Goal: Task Accomplishment & Management: Manage account settings

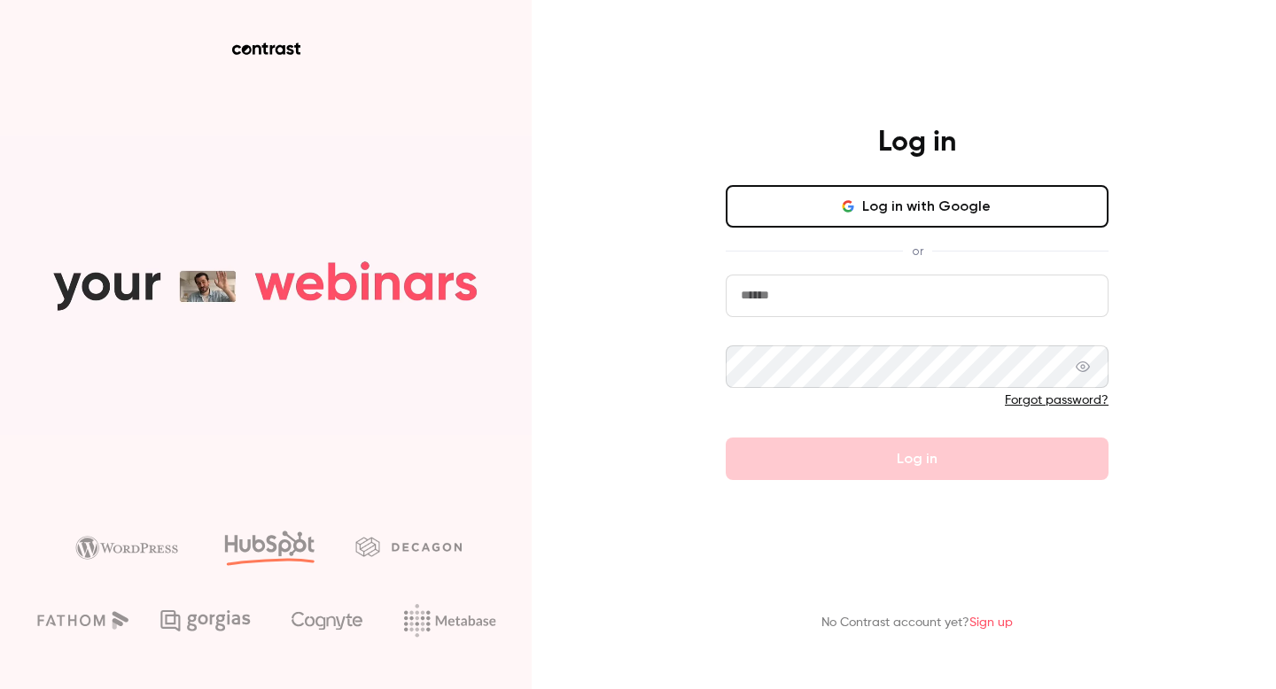
click at [865, 303] on input "email" at bounding box center [917, 296] width 383 height 43
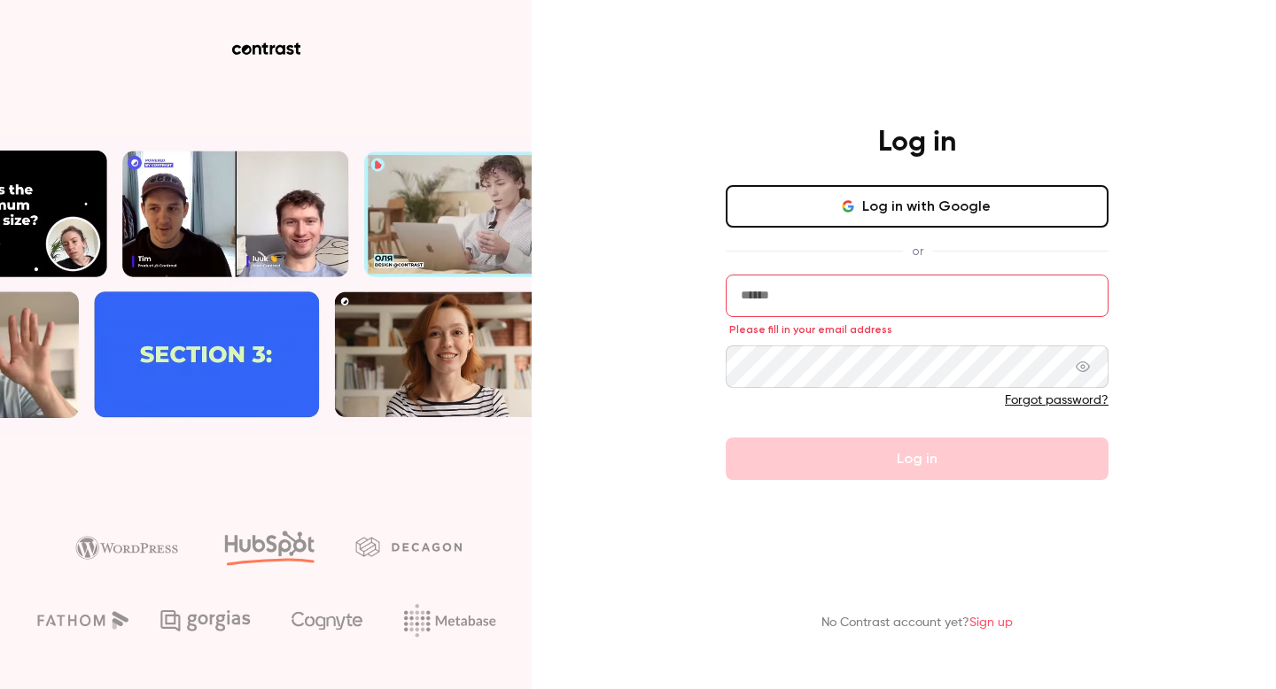
type input "**********"
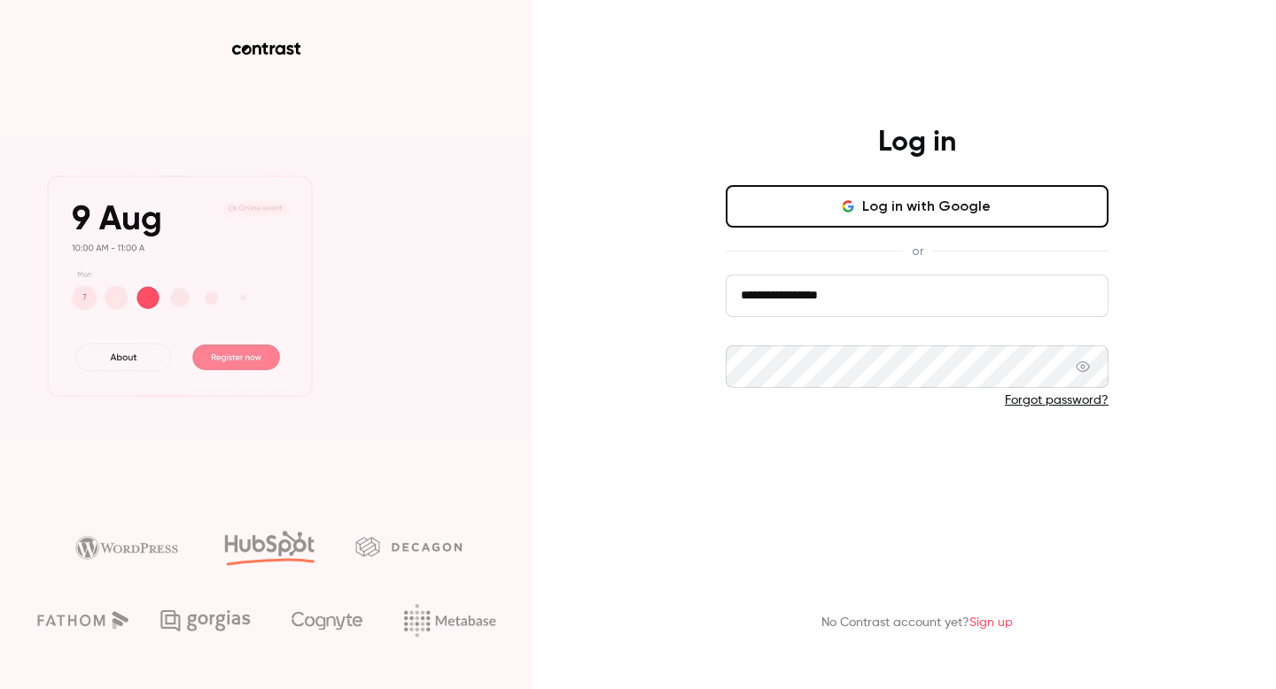
click at [855, 471] on button "Log in" at bounding box center [917, 459] width 383 height 43
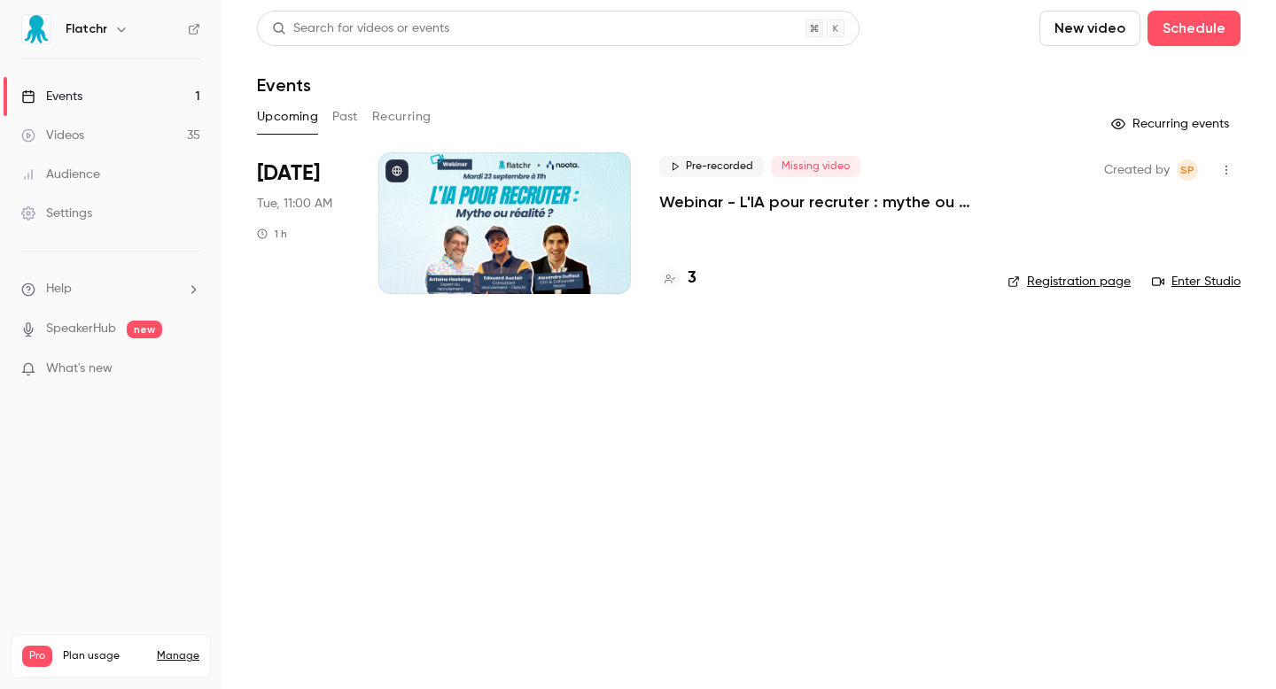
click at [681, 283] on div "3" at bounding box center [677, 279] width 37 height 24
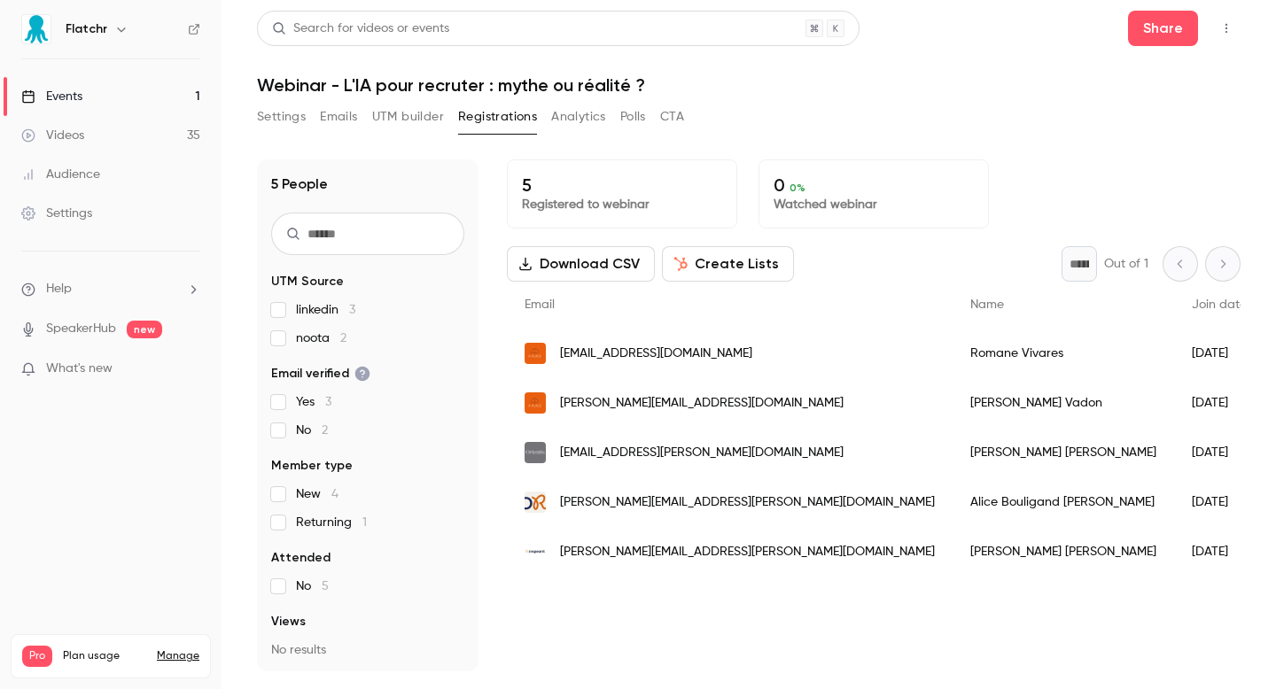
click at [94, 98] on link "Events 1" at bounding box center [111, 96] width 222 height 39
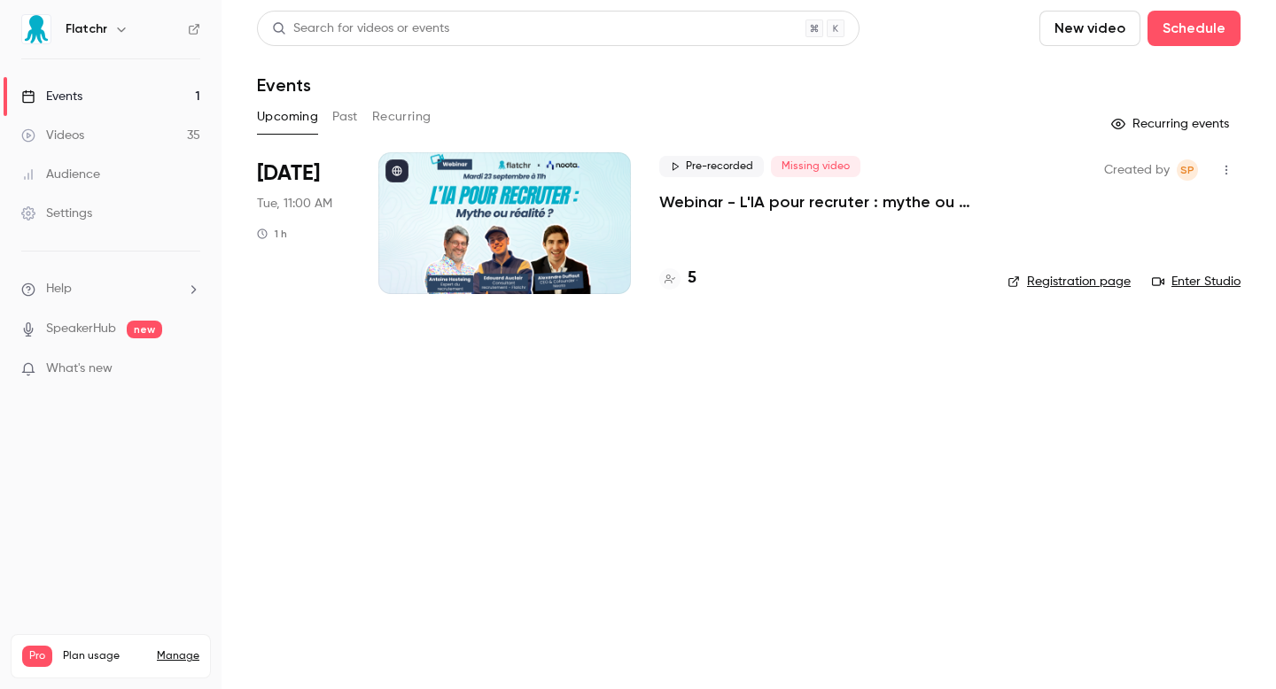
click at [816, 203] on p "Webinar - L'IA pour recruter : mythe ou réalité ?" at bounding box center [819, 201] width 320 height 21
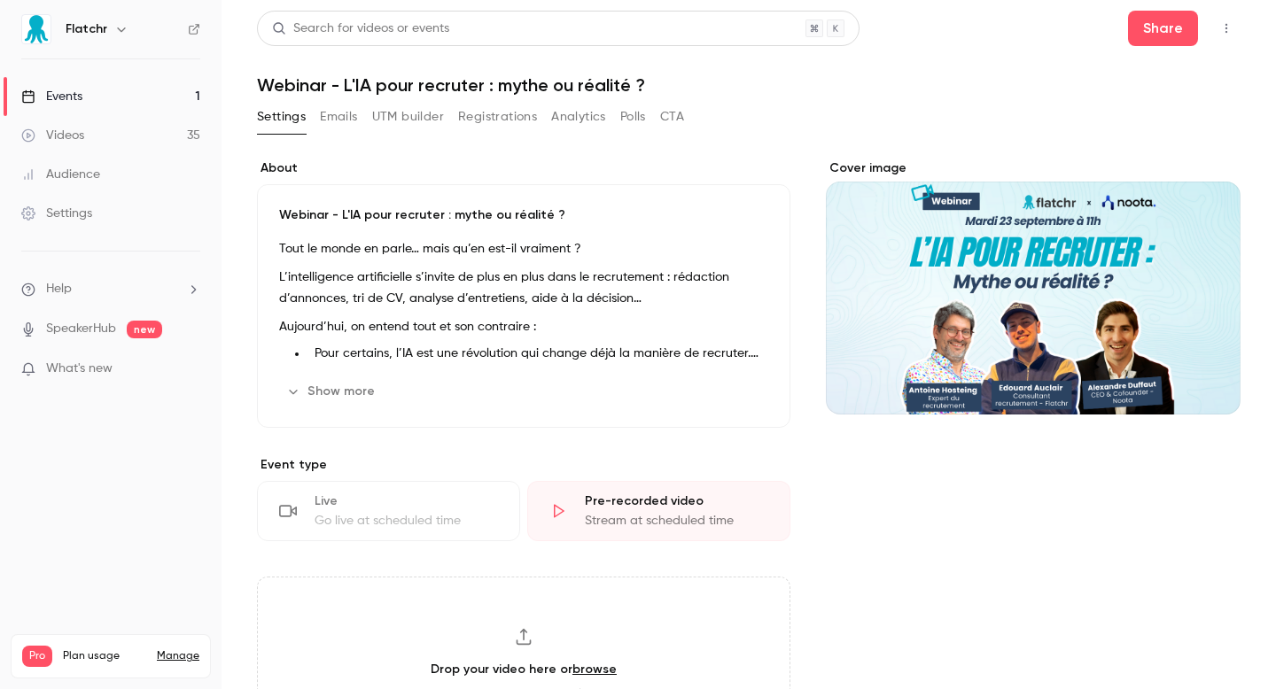
click at [498, 122] on button "Registrations" at bounding box center [497, 117] width 79 height 28
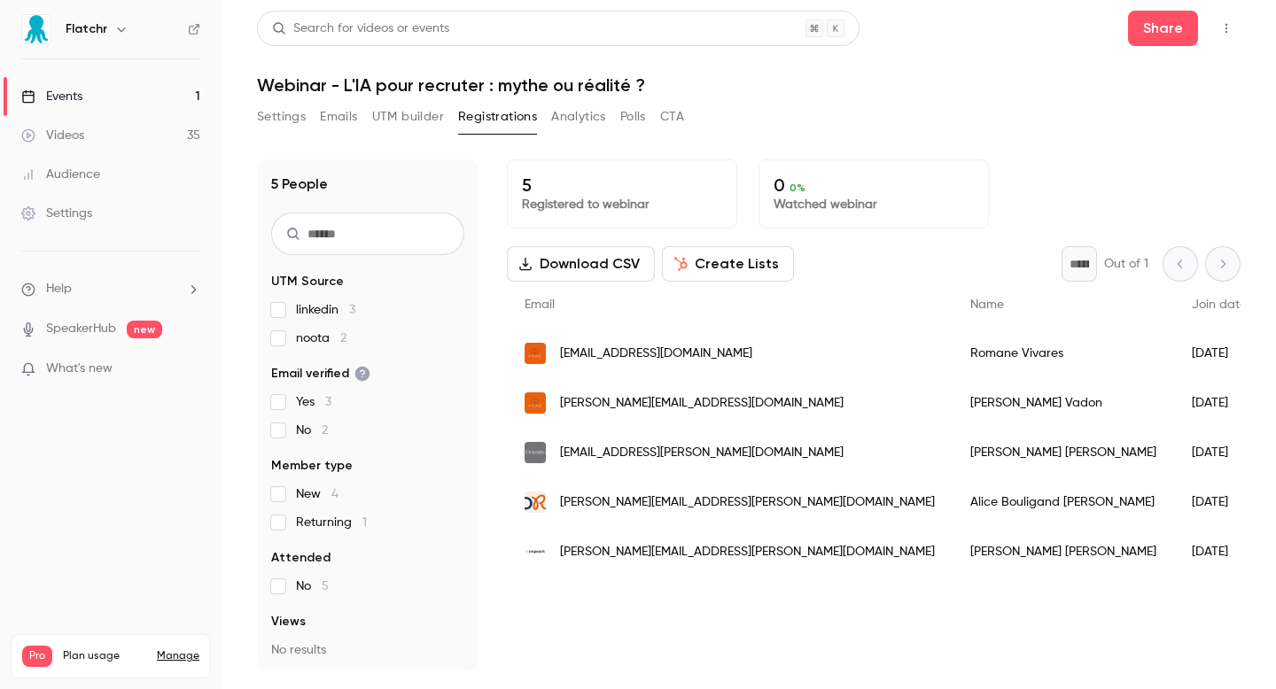
click at [323, 122] on button "Emails" at bounding box center [338, 117] width 37 height 28
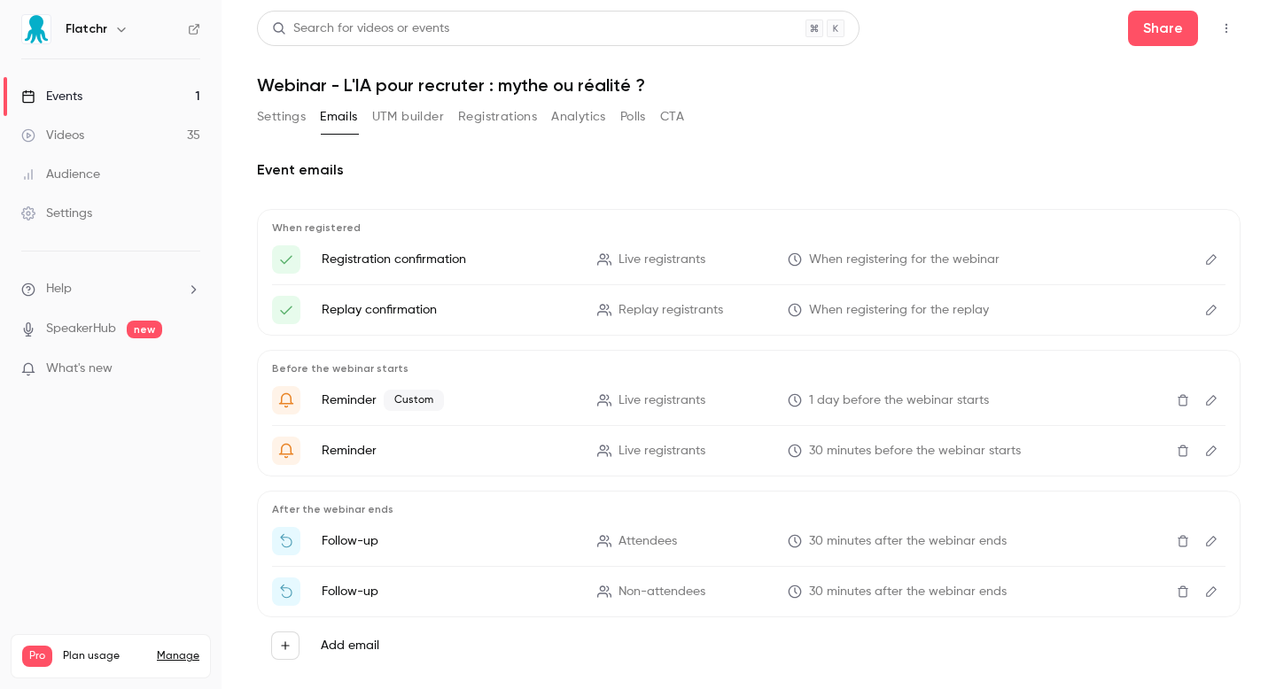
click at [277, 117] on button "Settings" at bounding box center [281, 117] width 49 height 28
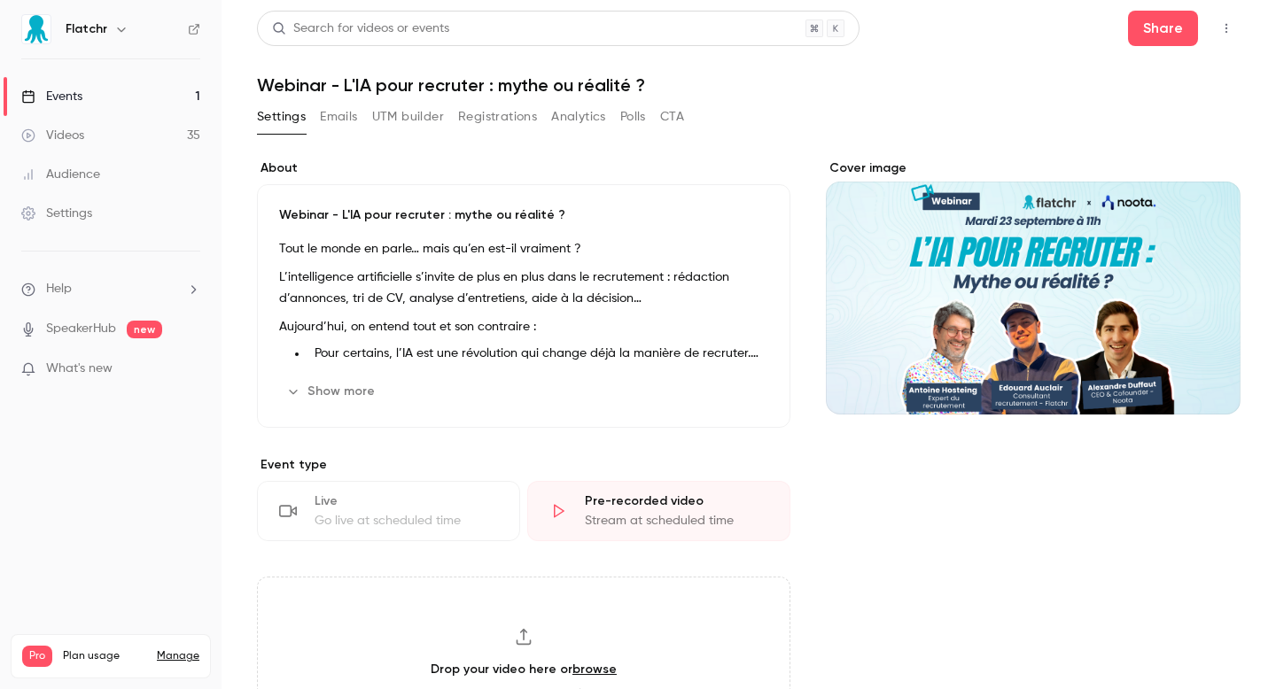
click at [363, 396] on button "Show more" at bounding box center [332, 391] width 106 height 28
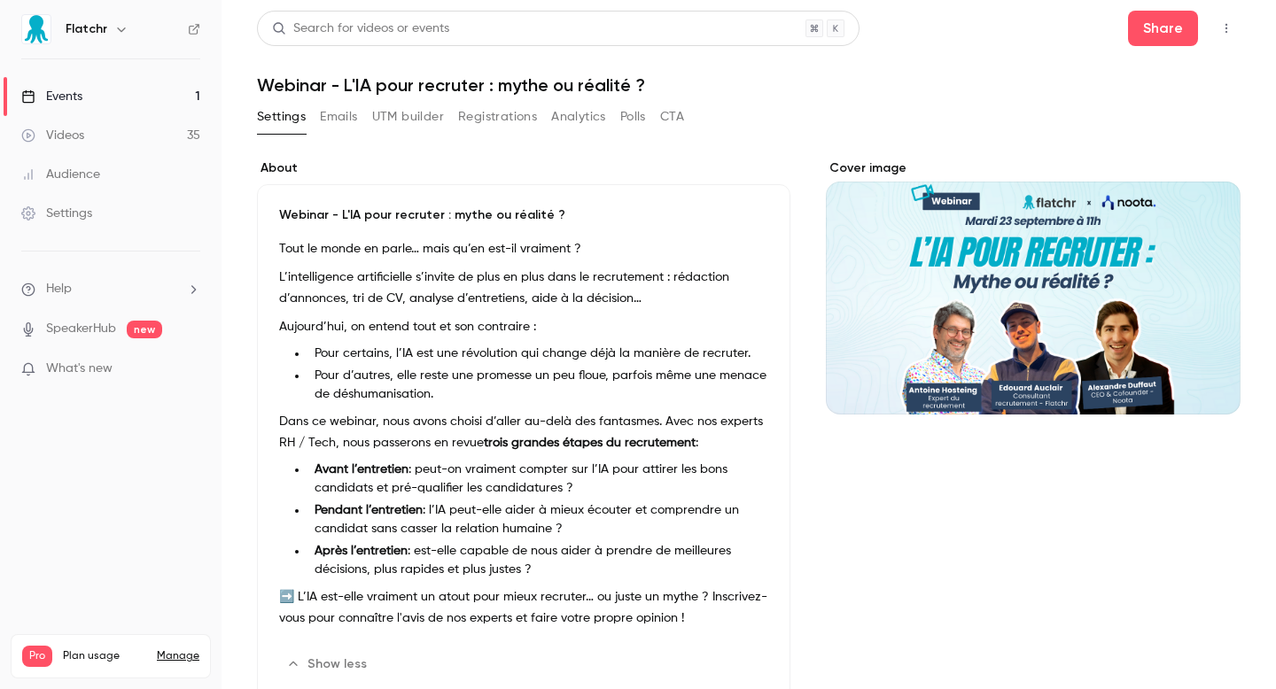
click at [1226, 34] on icon "button" at bounding box center [1226, 28] width 14 height 12
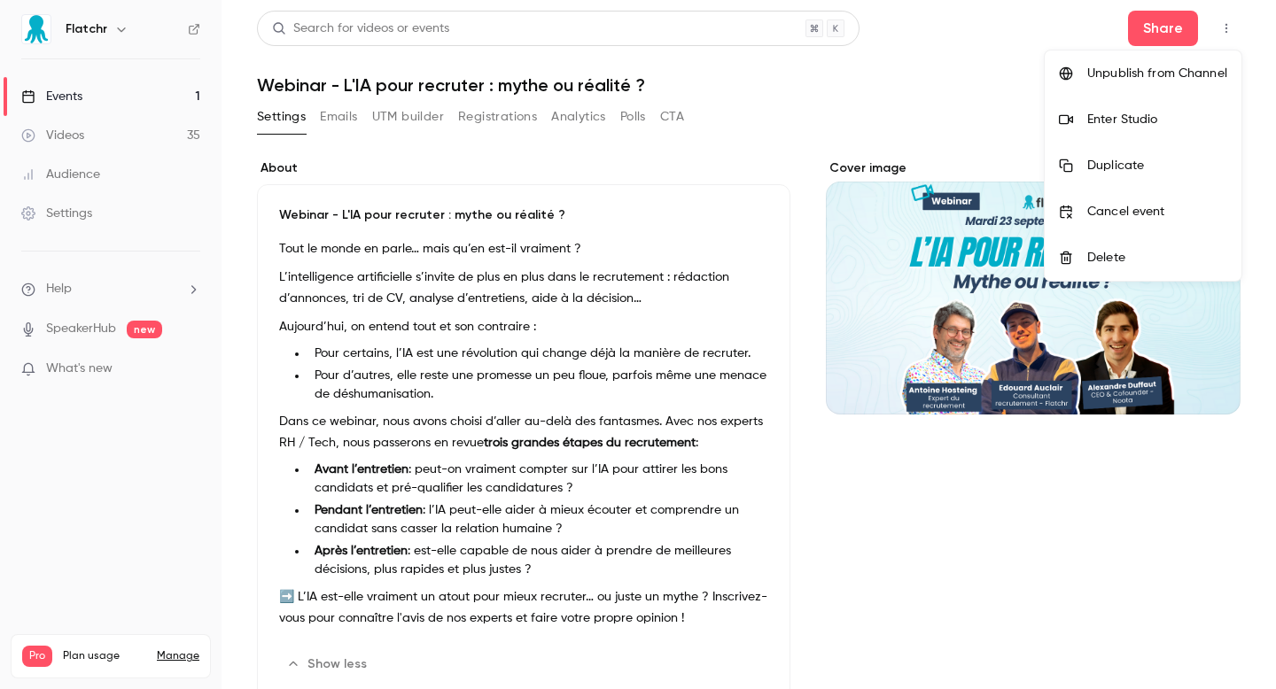
click at [959, 104] on div at bounding box center [638, 344] width 1276 height 689
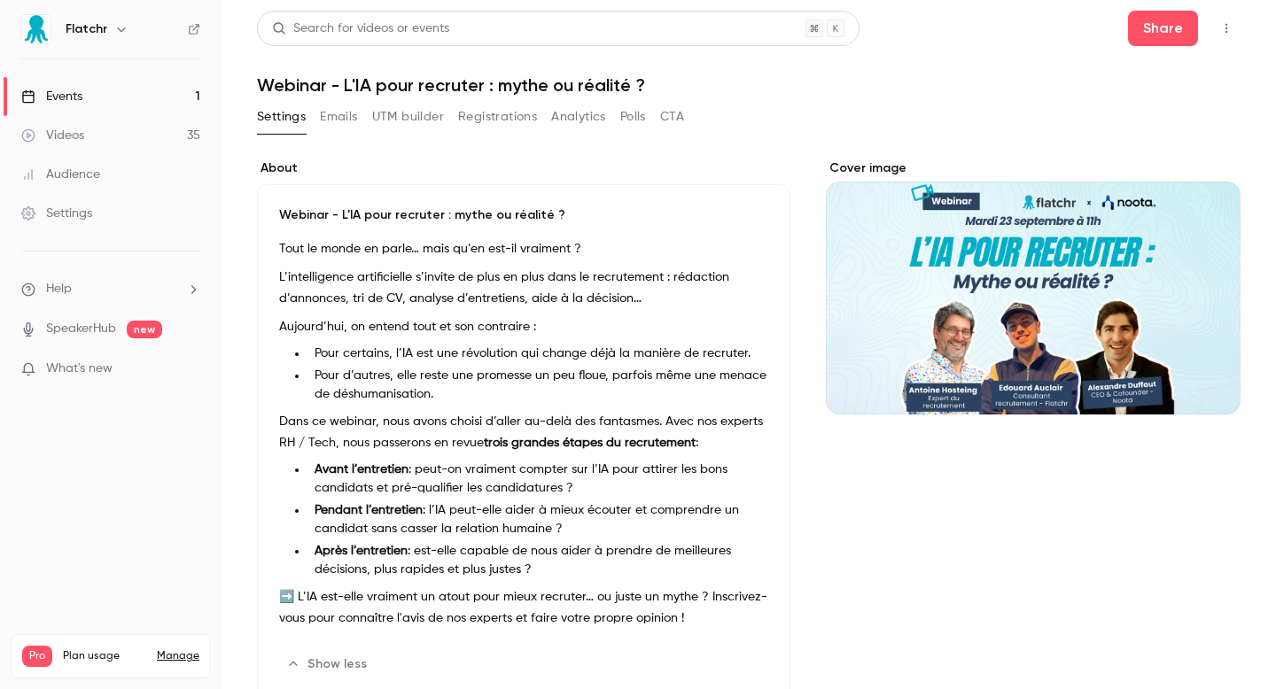
click at [485, 122] on button "Registrations" at bounding box center [497, 117] width 79 height 28
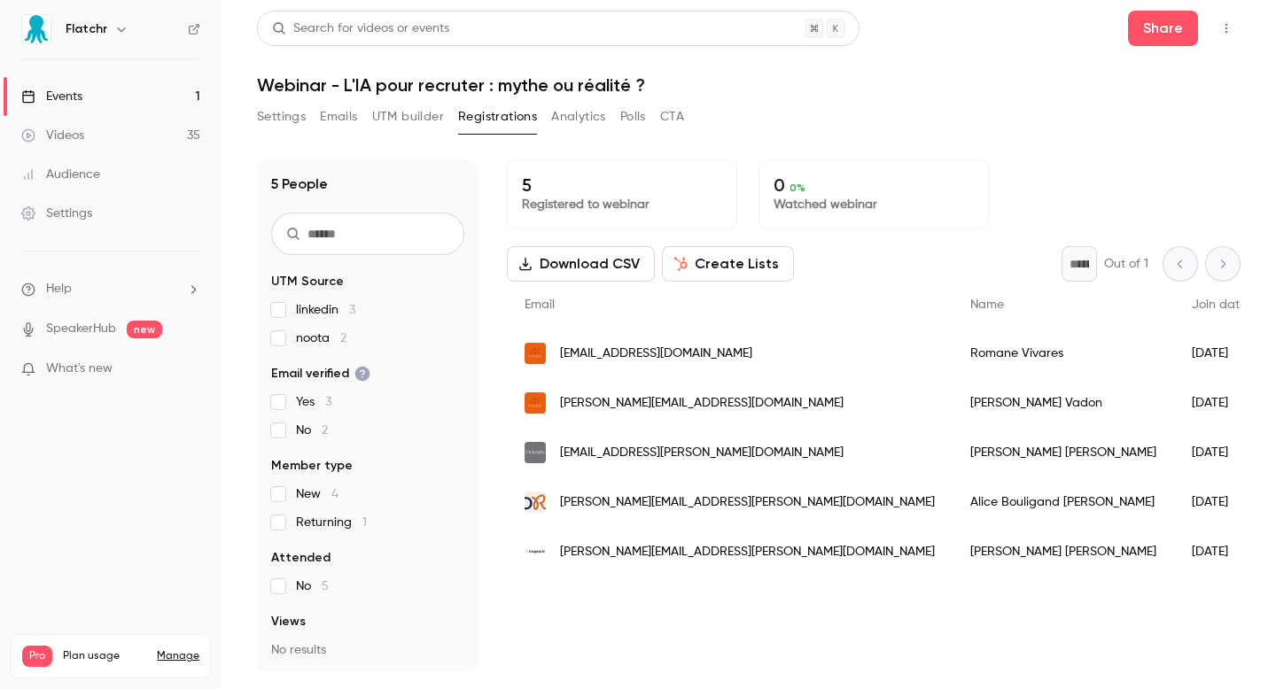
click at [435, 112] on button "UTM builder" at bounding box center [408, 117] width 72 height 28
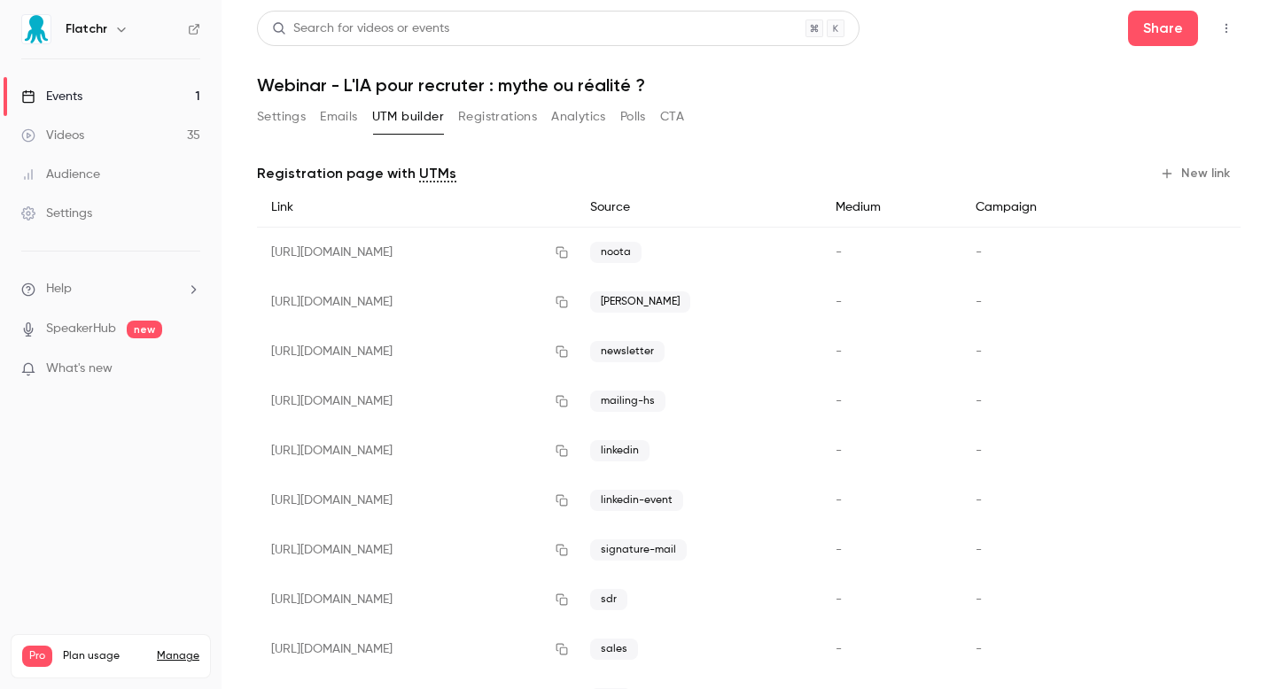
click at [335, 117] on button "Emails" at bounding box center [338, 117] width 37 height 28
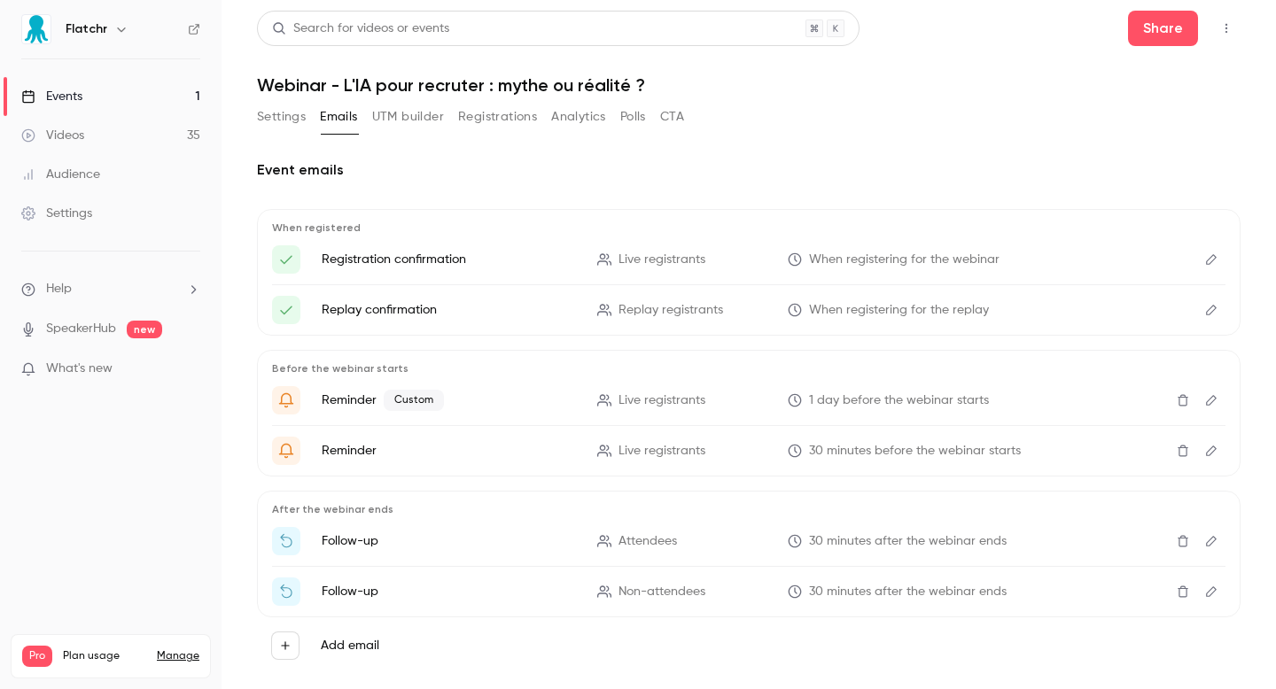
scroll to position [31, 0]
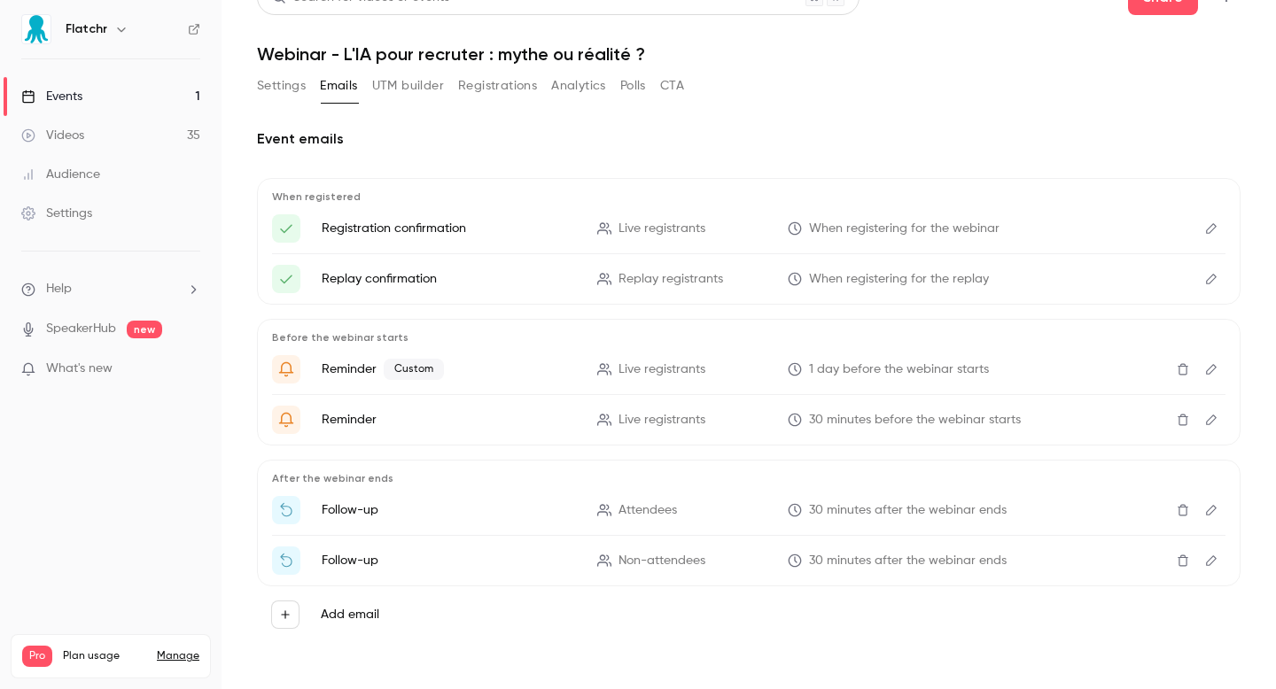
click at [1224, 367] on button "Edit" at bounding box center [1211, 369] width 28 height 28
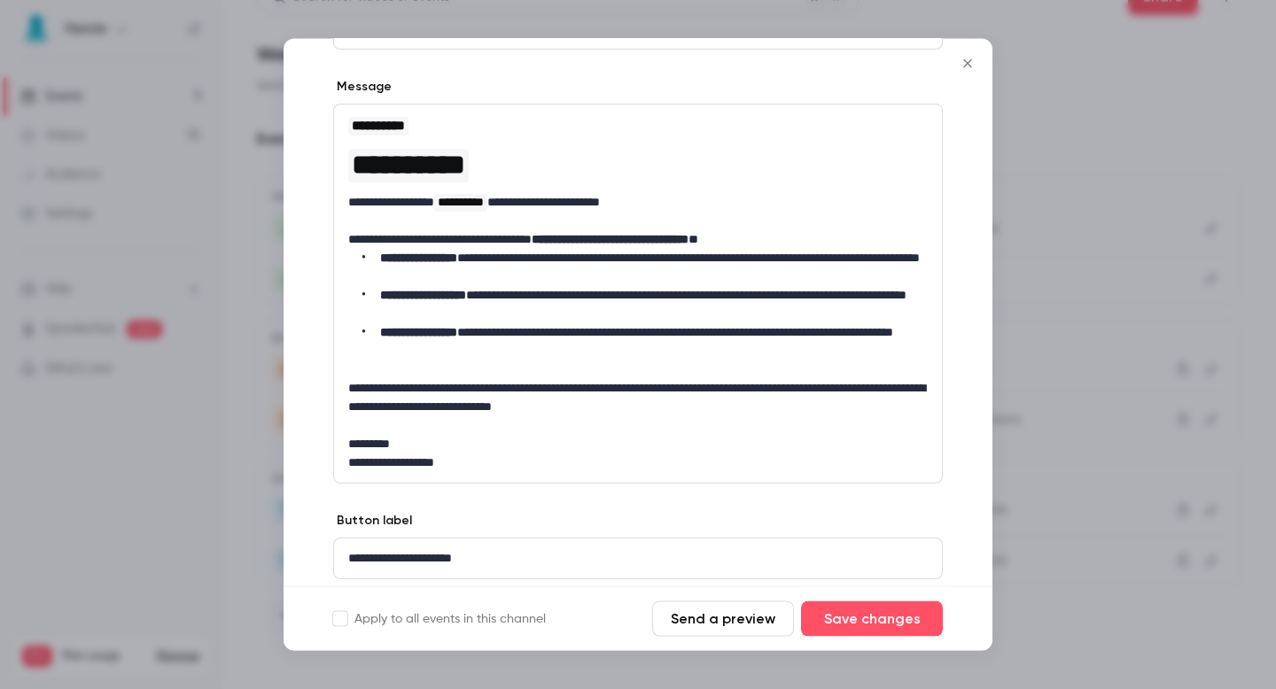
scroll to position [257, 0]
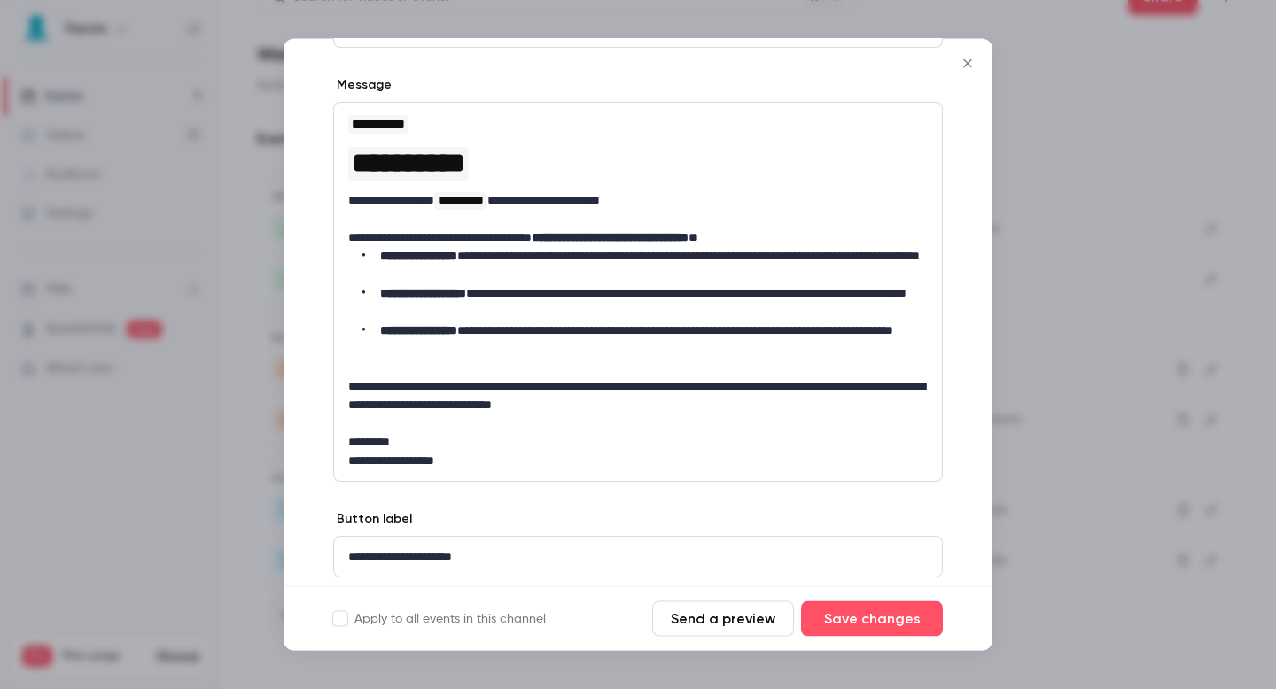
click at [979, 59] on button "Close" at bounding box center [967, 63] width 35 height 35
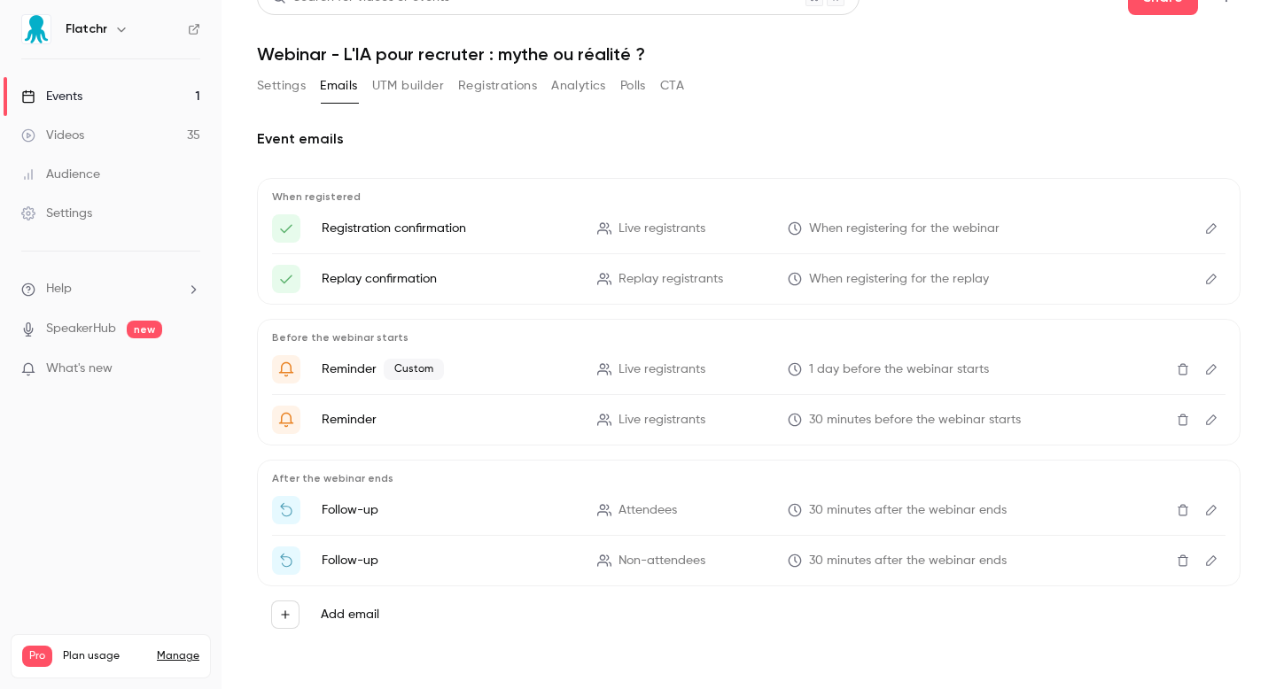
click at [267, 91] on button "Settings" at bounding box center [281, 86] width 49 height 28
